Goal: Find specific page/section: Find specific page/section

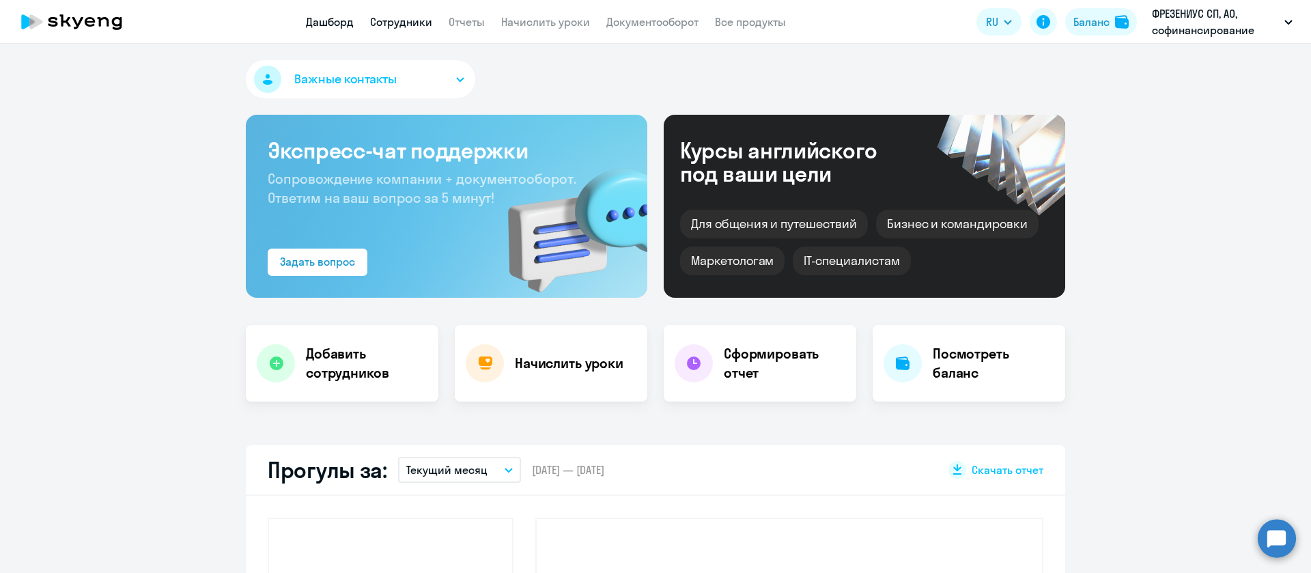
click at [403, 23] on link "Сотрудники" at bounding box center [401, 22] width 62 height 14
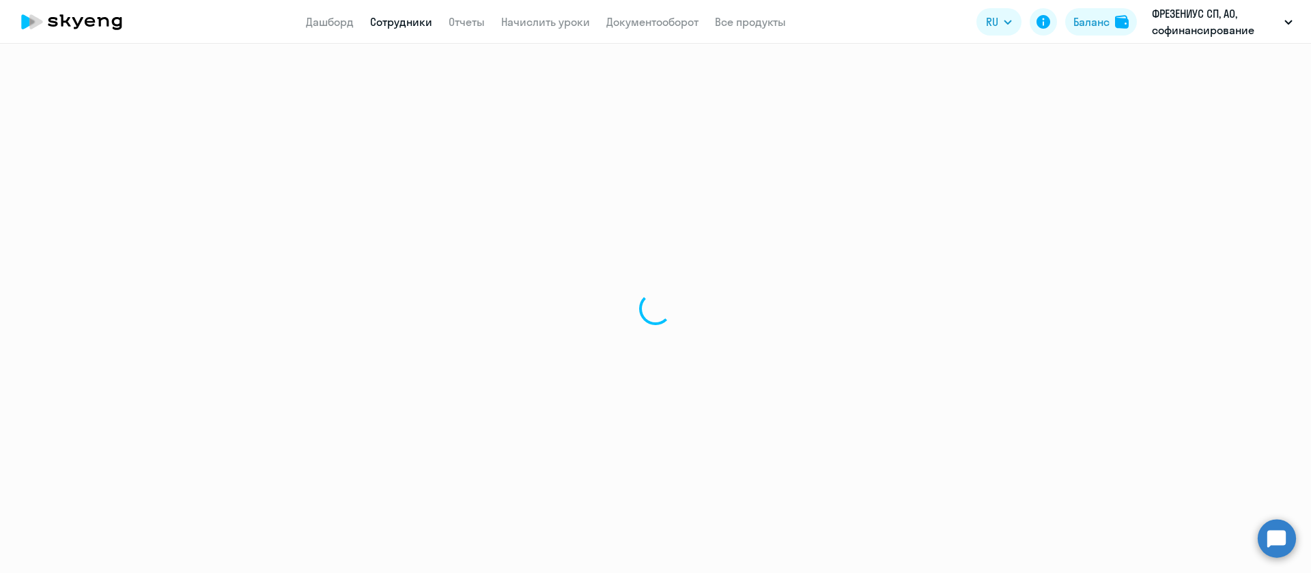
select select "30"
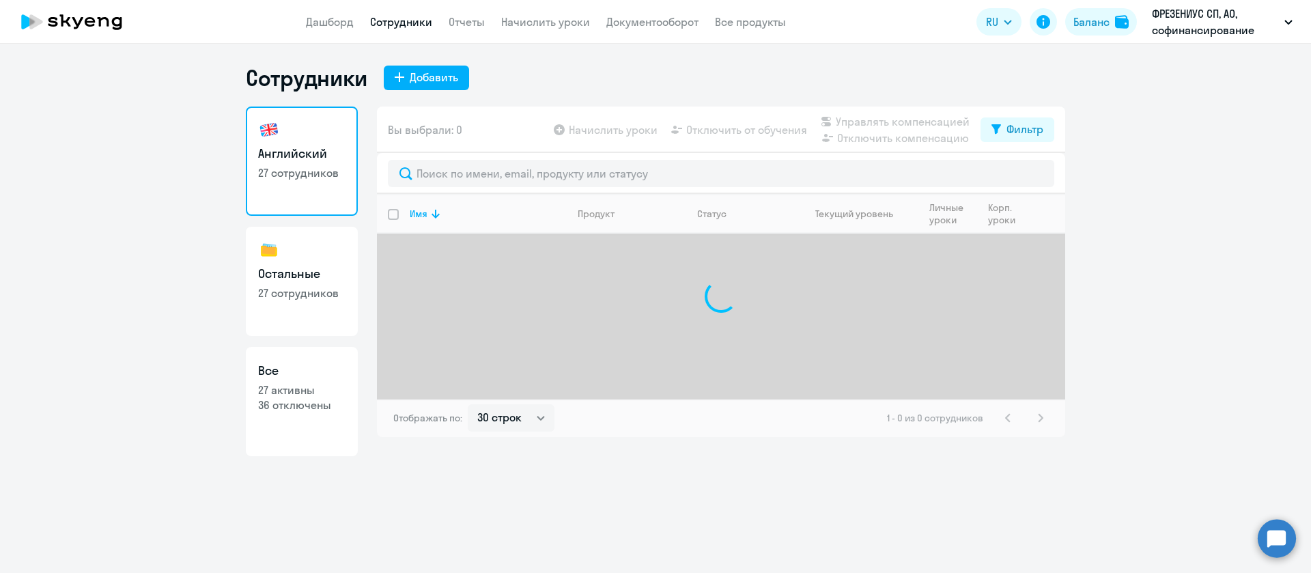
click at [306, 281] on h3 "Остальные" at bounding box center [301, 274] width 87 height 18
select select "30"
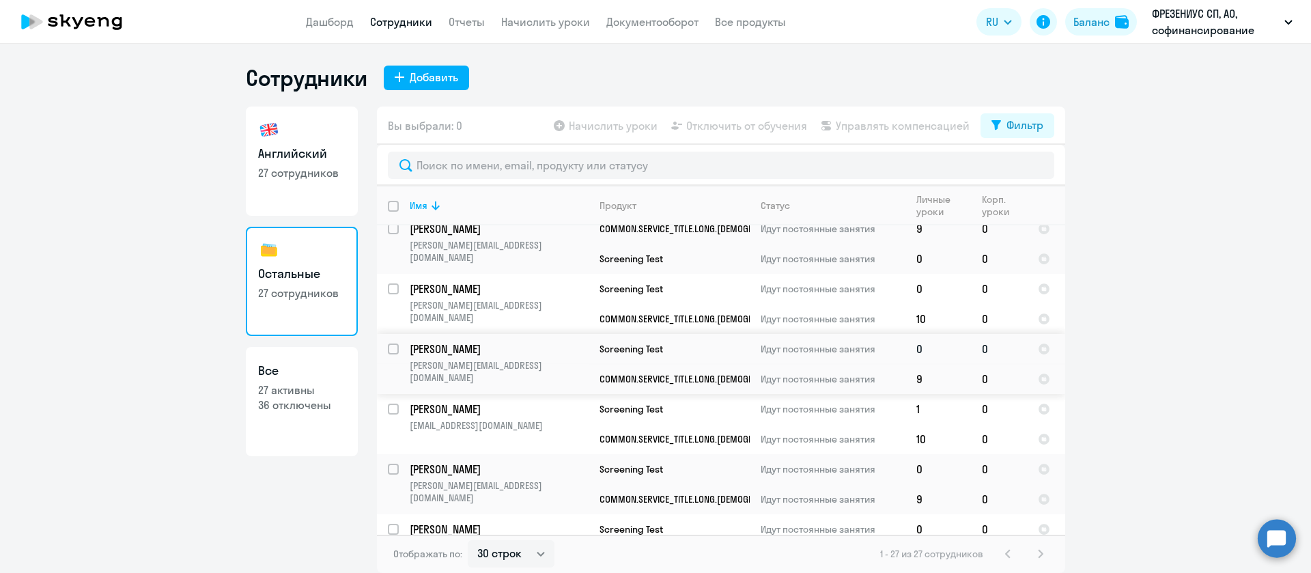
scroll to position [1314, 0]
